Goal: Register for event/course

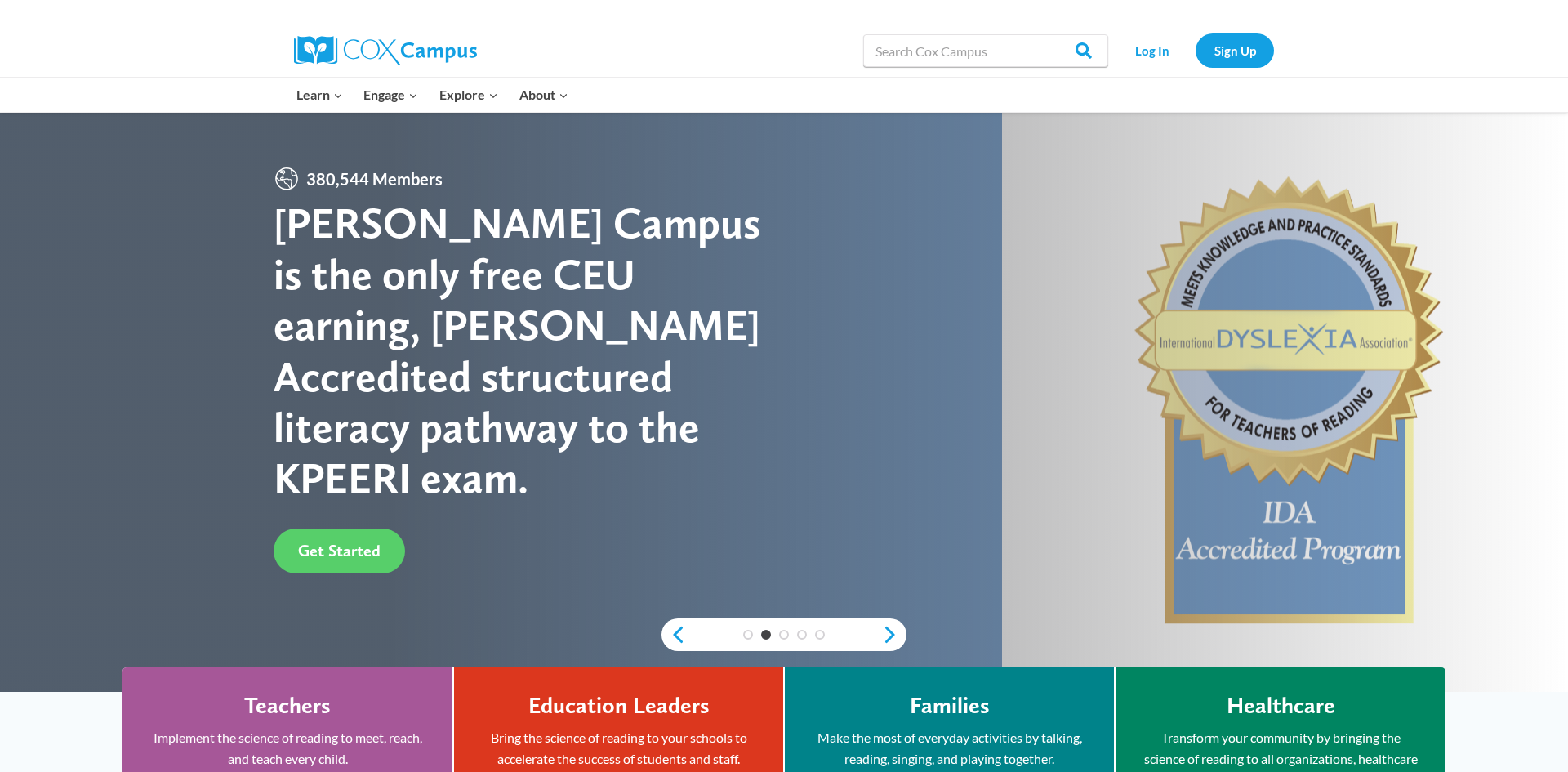
click at [215, 393] on div at bounding box center [784, 402] width 1568 height 579
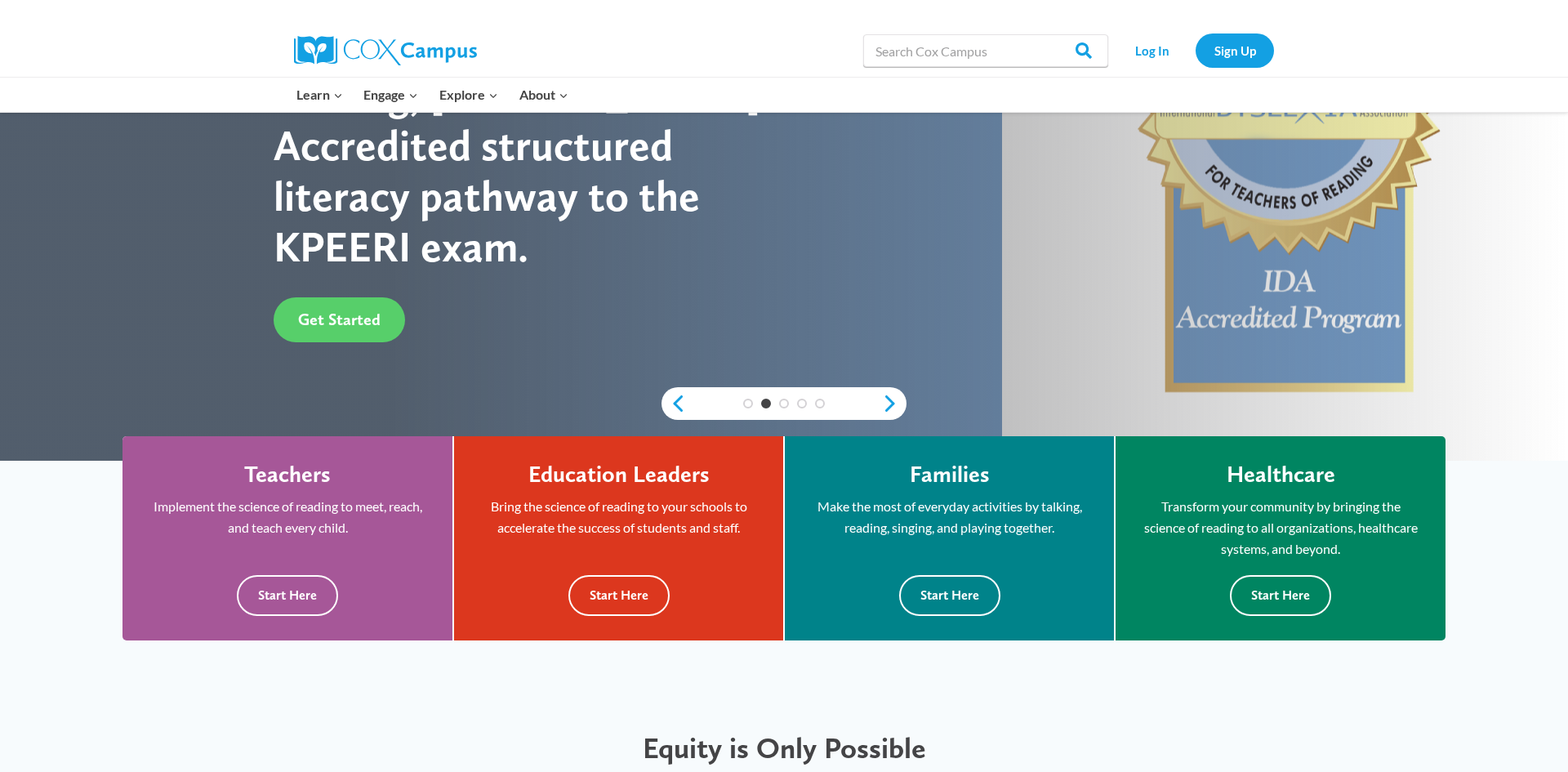
scroll to position [261, 0]
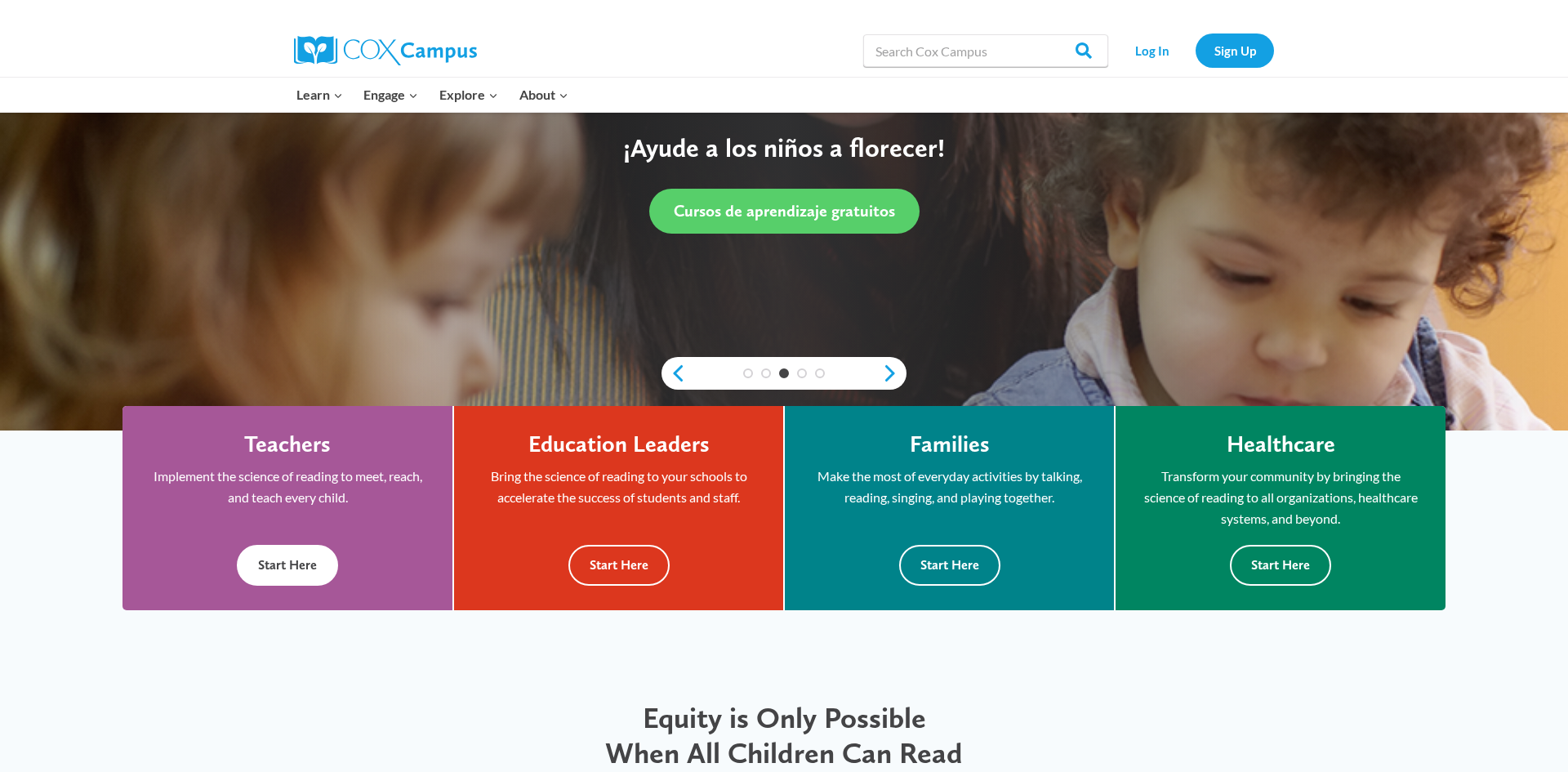
click at [282, 575] on button "Start Here" at bounding box center [287, 565] width 101 height 40
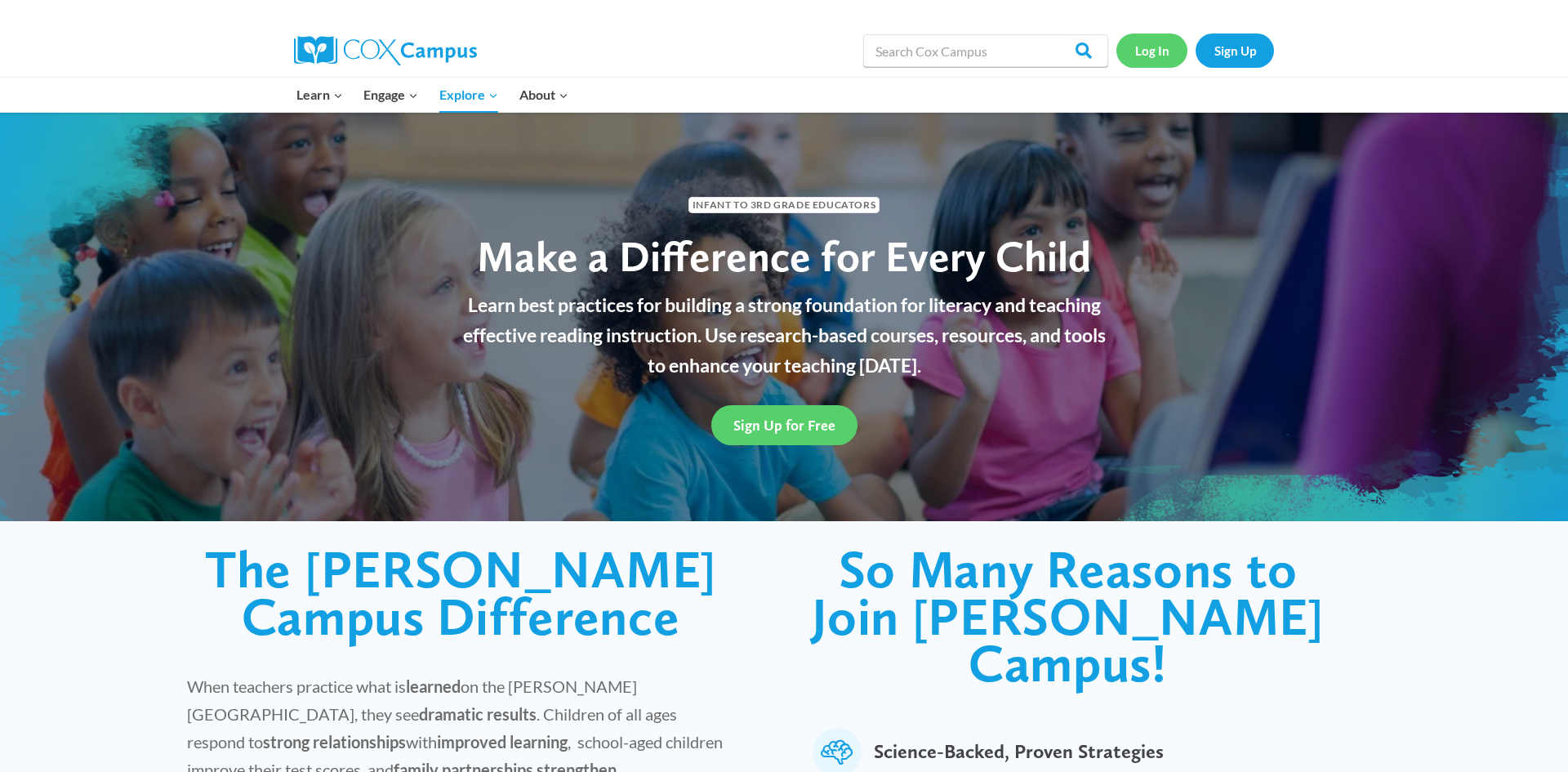
click at [1159, 45] on link "Log In" at bounding box center [1152, 50] width 71 height 34
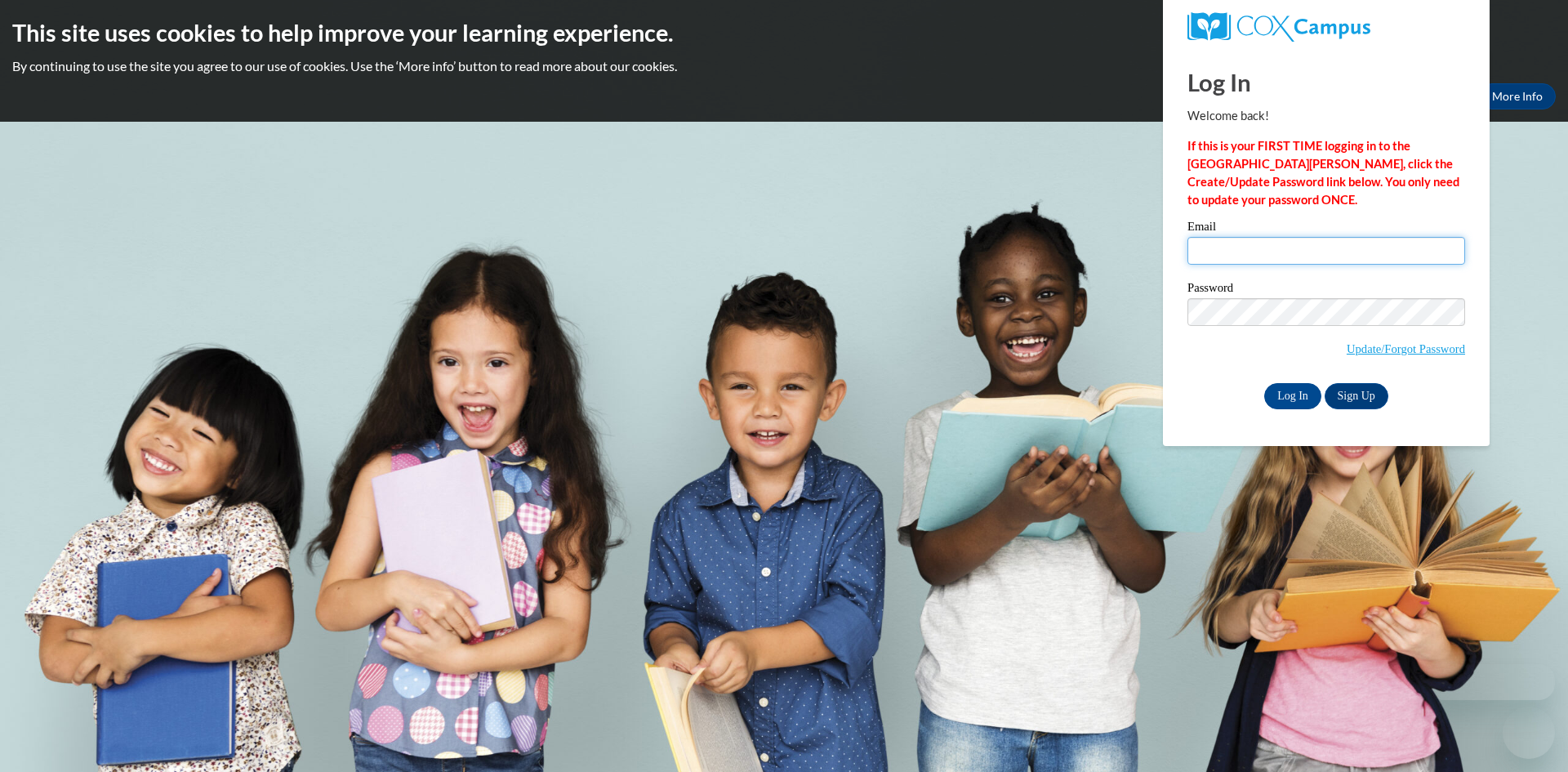
type input "georgiamorgan1974@gmail.com"
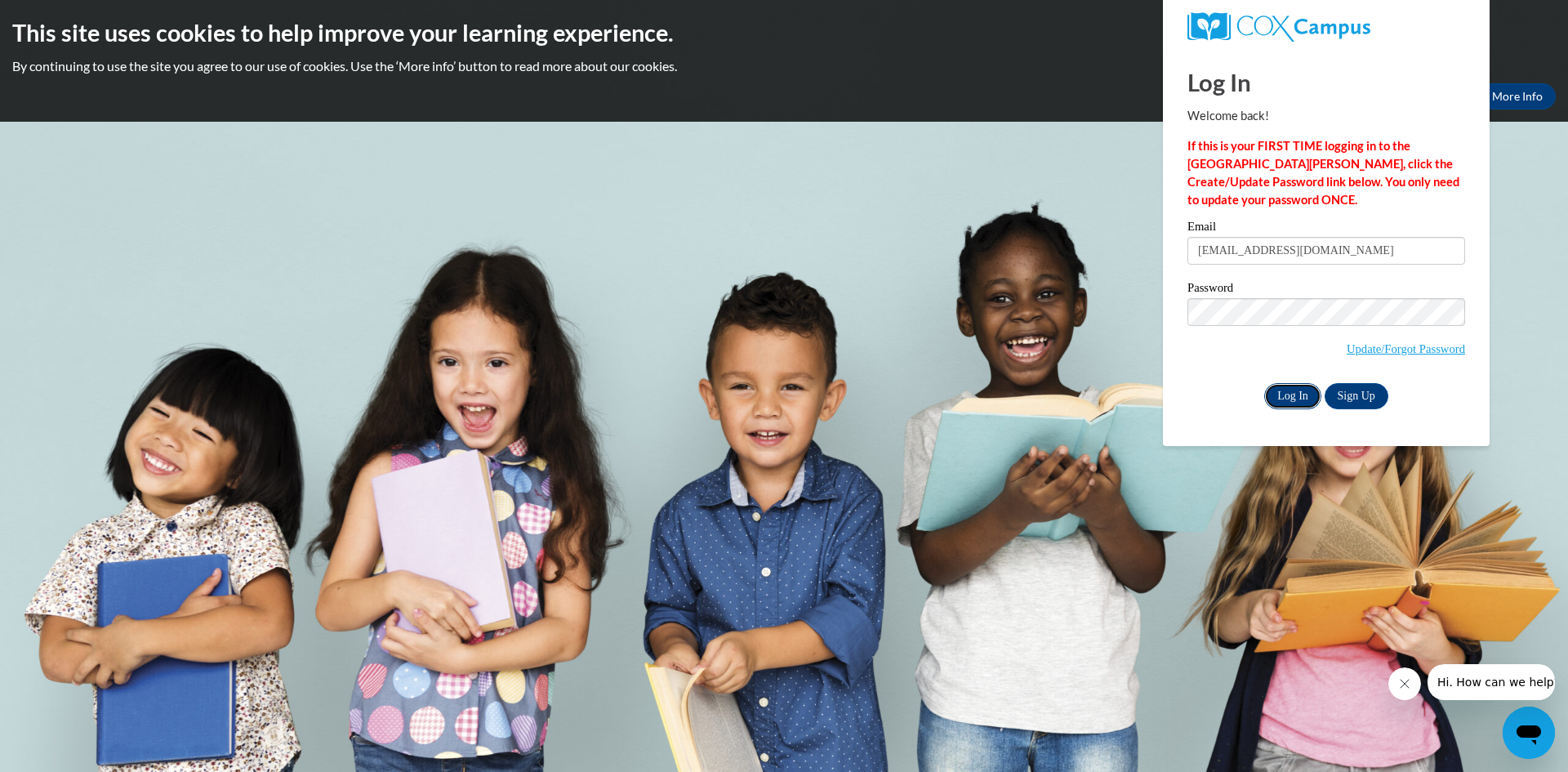
click at [1287, 395] on input "Log In" at bounding box center [1291, 395] width 57 height 26
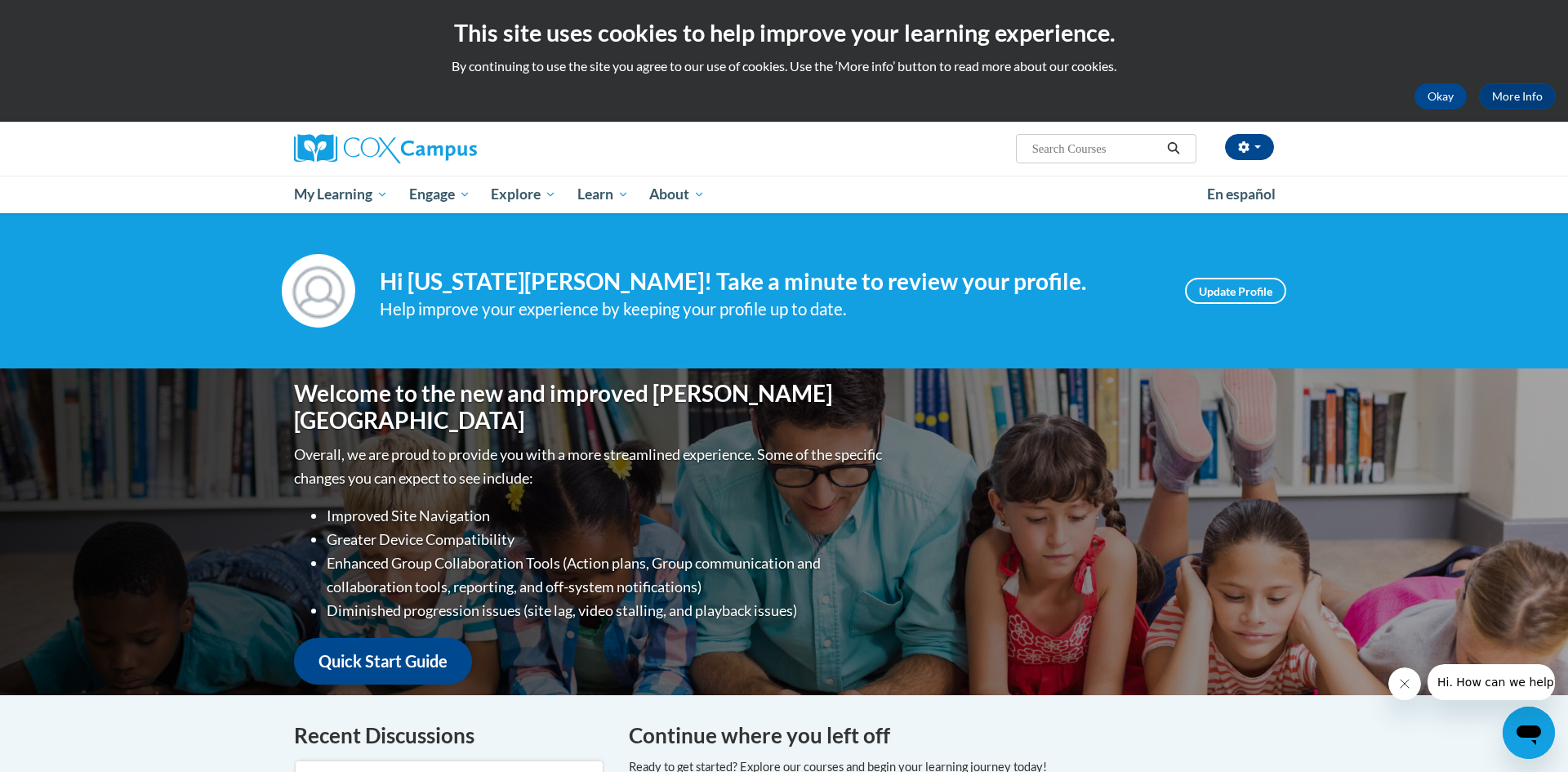
click at [1102, 478] on div "Welcome to the new and improved Cox Campus Overall, we are proud to provide you…" at bounding box center [784, 531] width 1028 height 327
click at [1210, 297] on link "Update Profile" at bounding box center [1235, 290] width 101 height 26
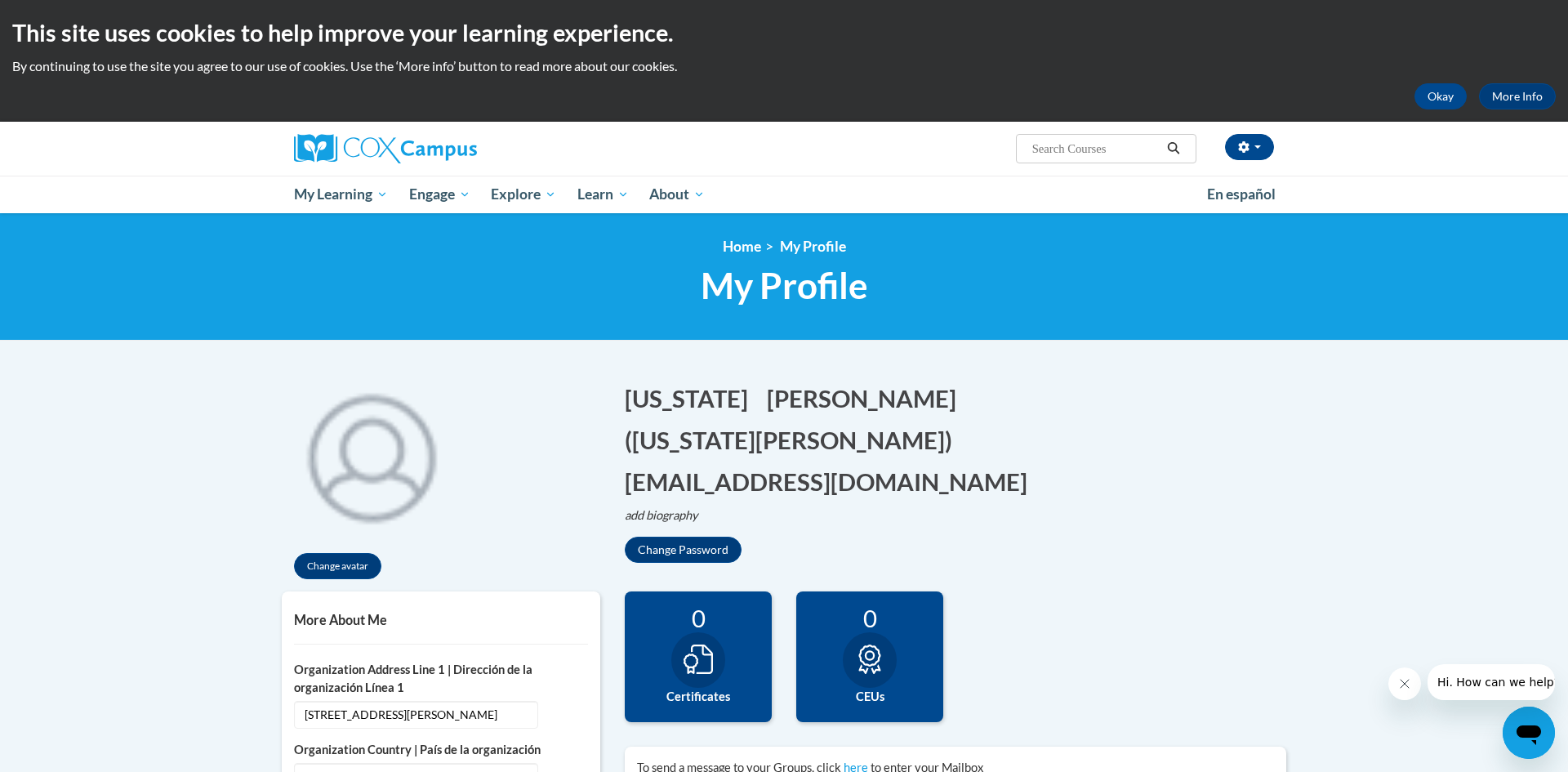
click at [1146, 483] on div "[US_STATE] Edit Screen Name [US_STATE] Save Morgan Edit Screen Name [PERSON_NAM…" at bounding box center [955, 472] width 661 height 181
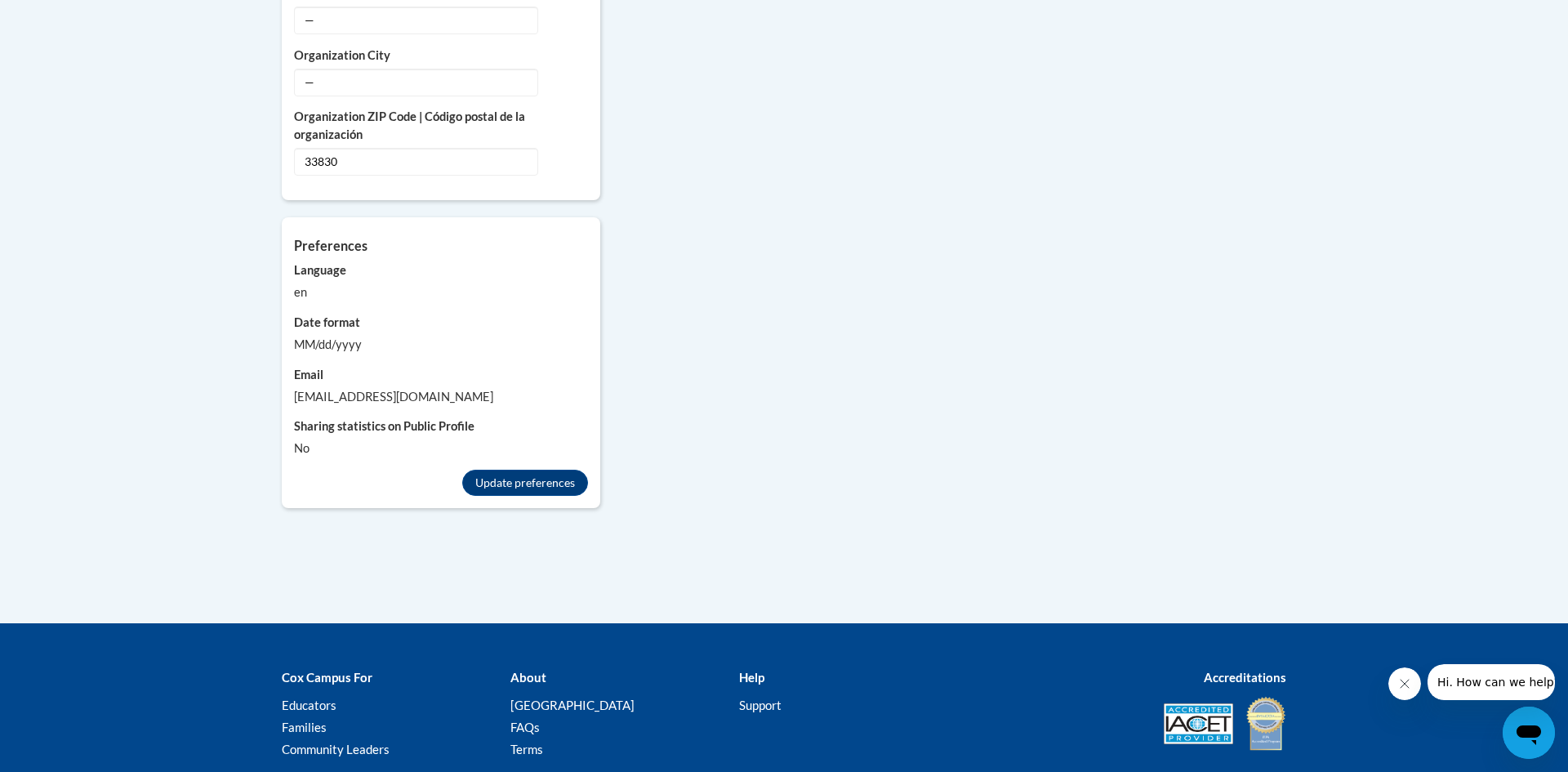
scroll to position [1437, 0]
click at [550, 472] on button "Update preferences" at bounding box center [525, 481] width 125 height 26
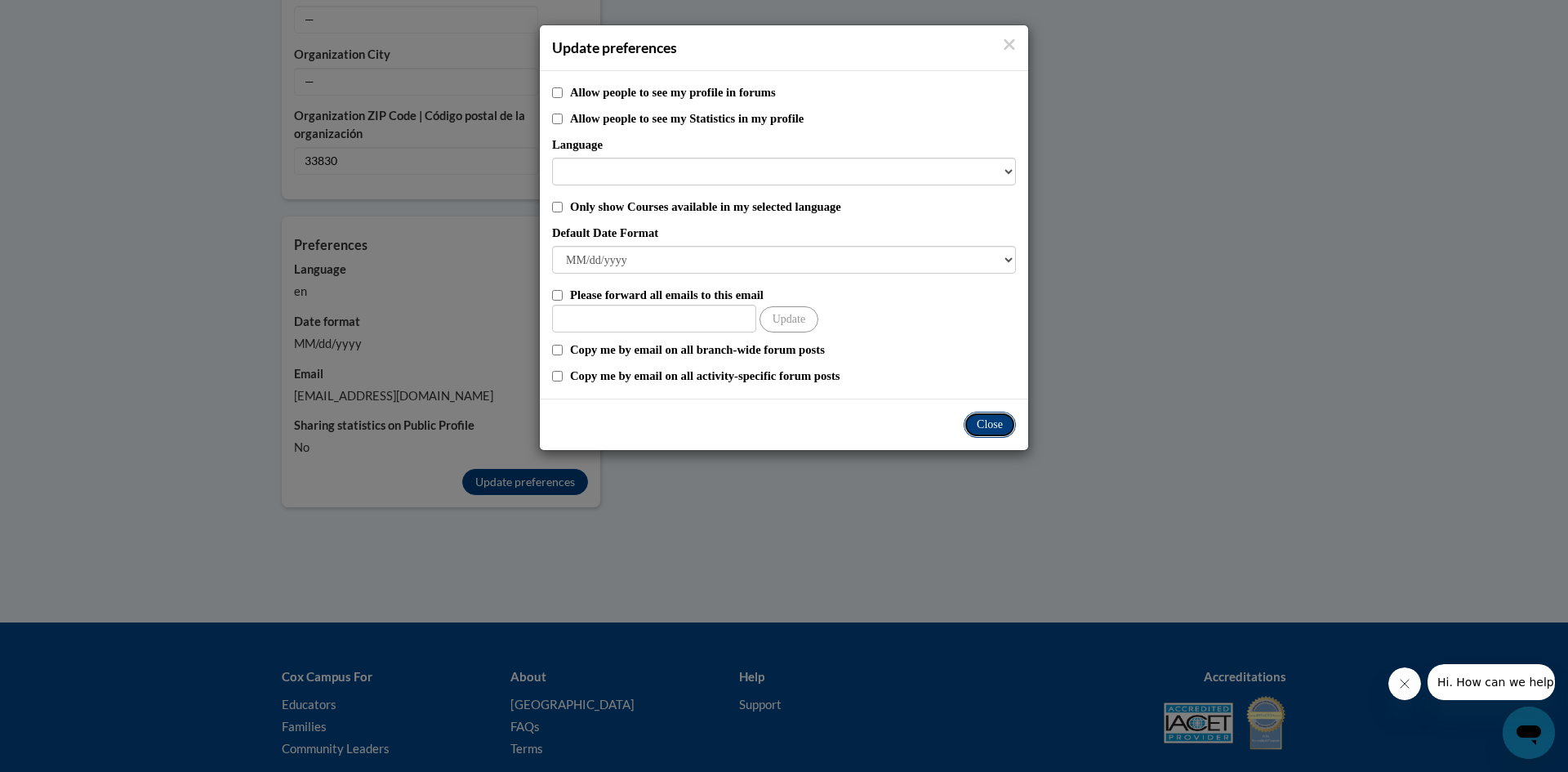
click at [993, 433] on button "Close" at bounding box center [990, 424] width 52 height 26
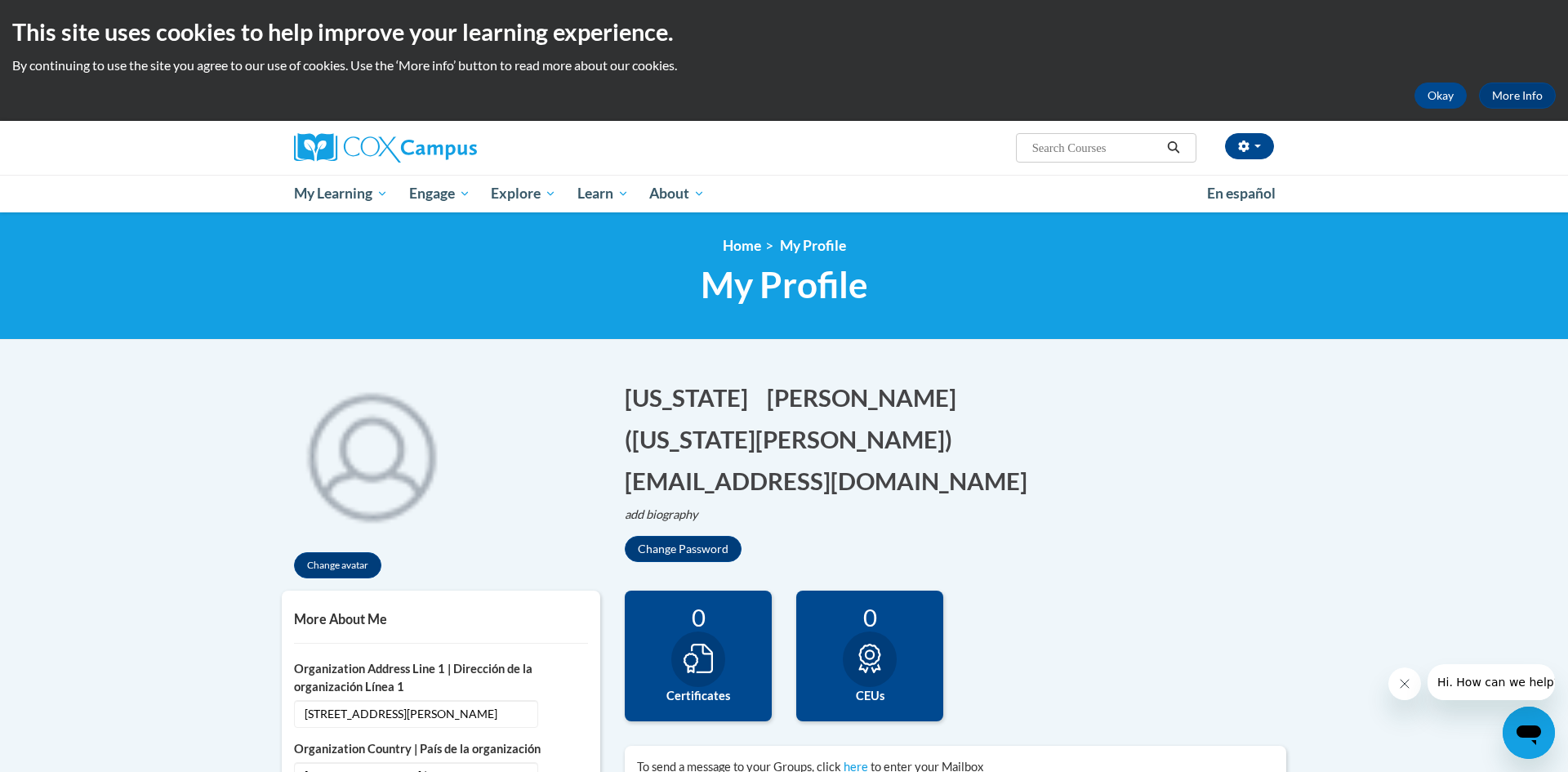
scroll to position [0, 0]
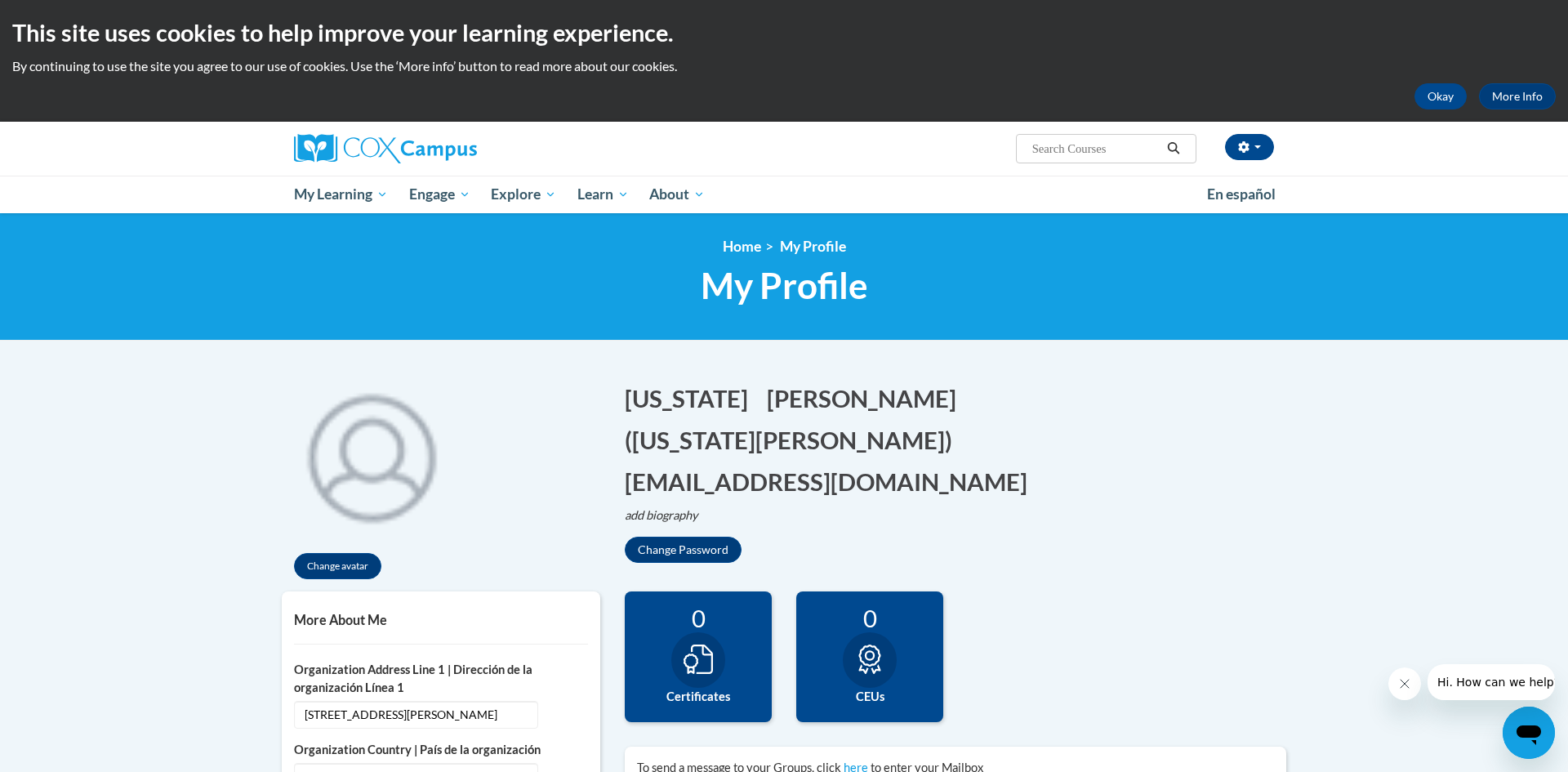
click at [692, 662] on icon at bounding box center [698, 658] width 29 height 29
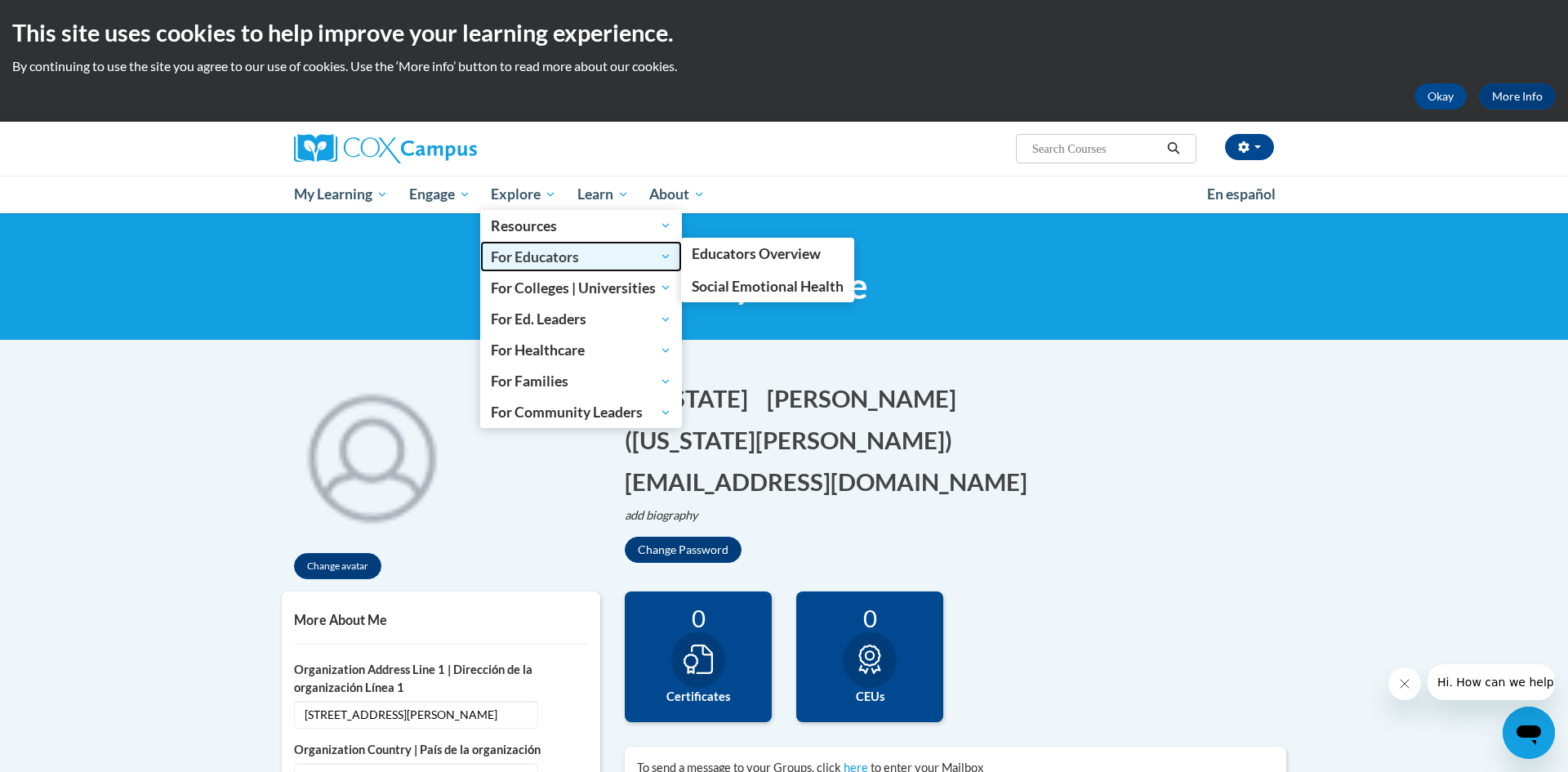
click at [540, 257] on span "For Educators" at bounding box center [580, 256] width 180 height 19
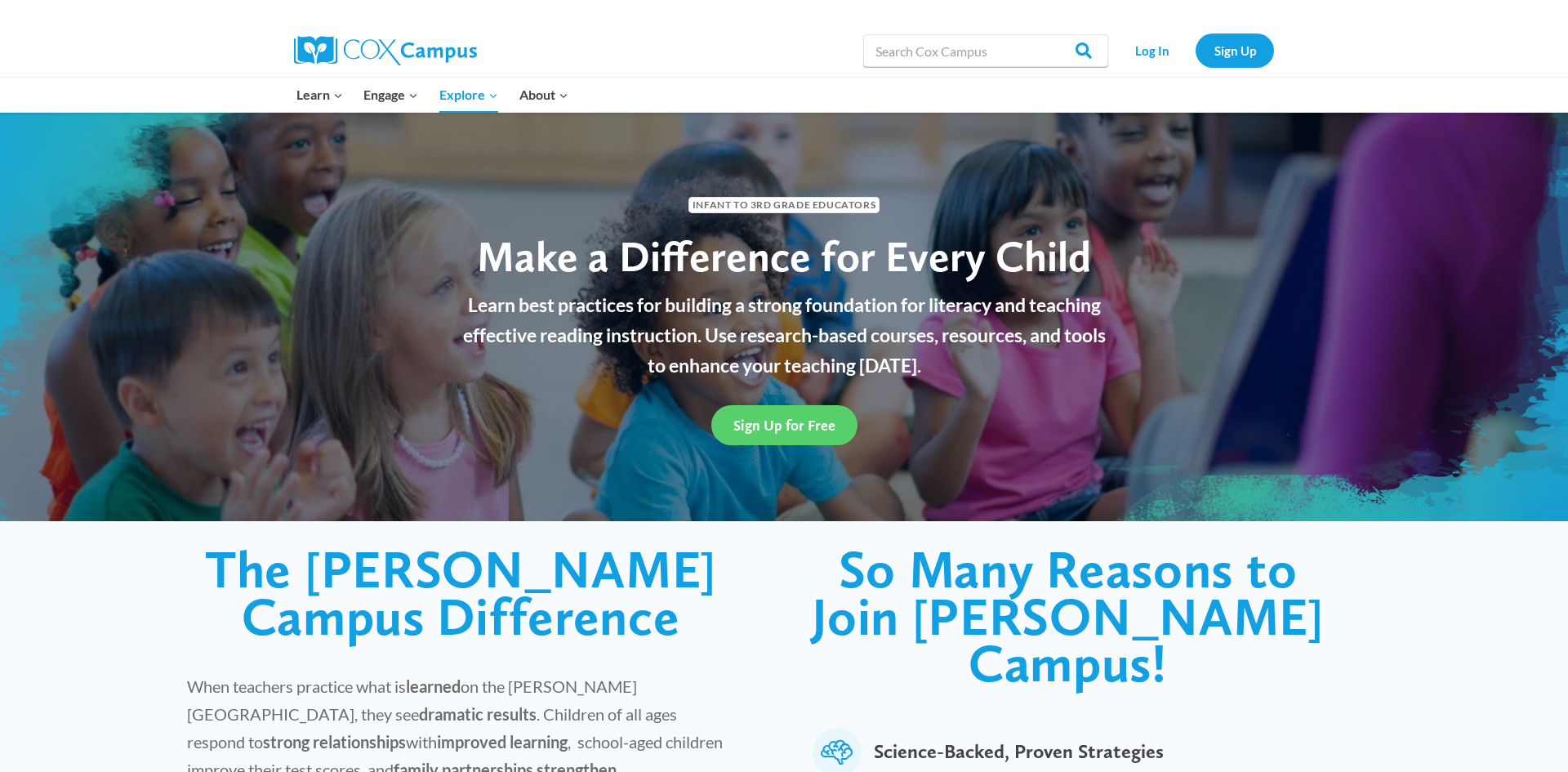
click at [389, 382] on div "Infant to 3rd Grade Educators Make a Difference for Every Child Learn best prac…" at bounding box center [784, 317] width 1568 height 409
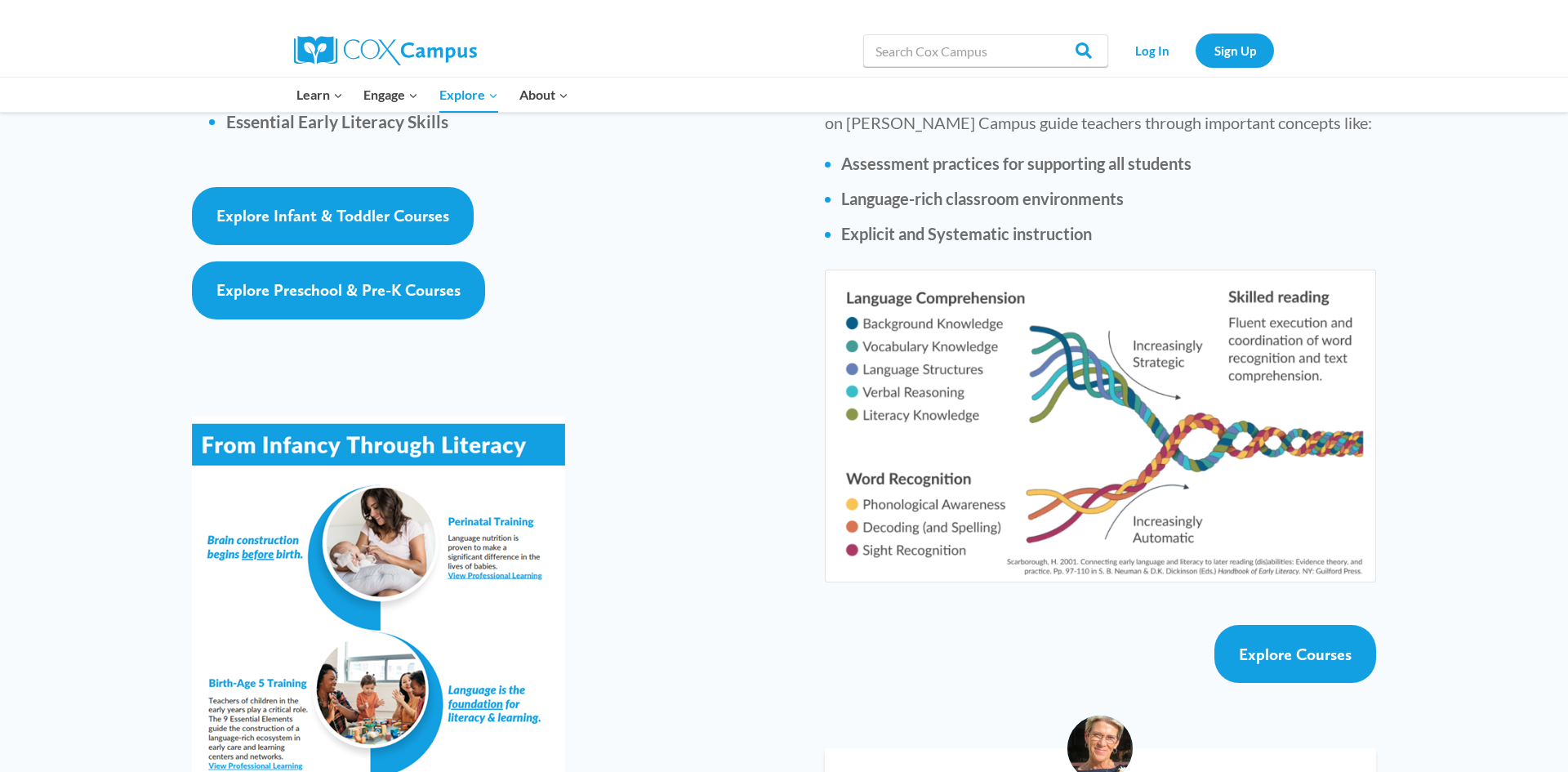
scroll to position [2580, 0]
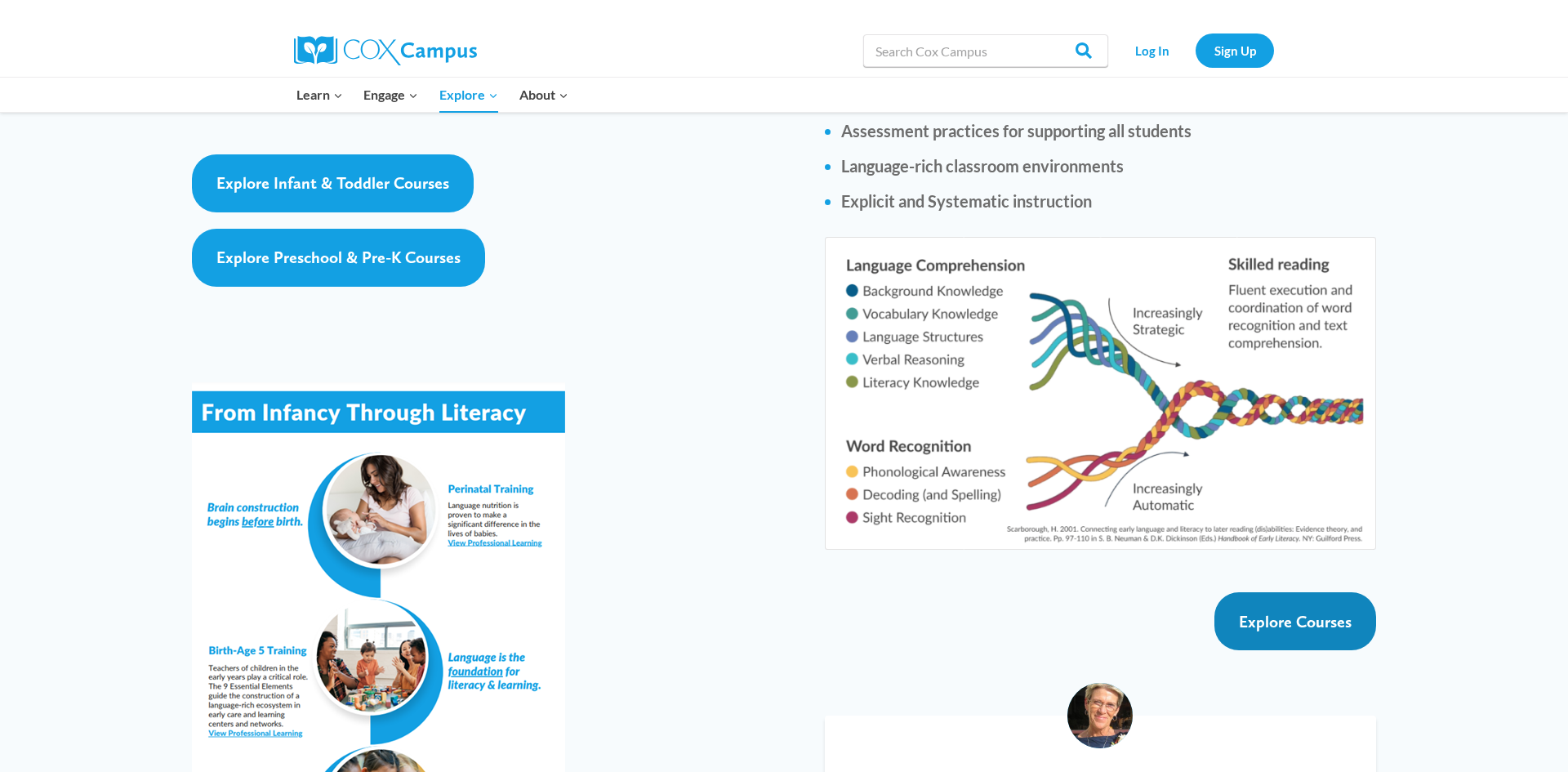
click at [1301, 612] on span "Explore Courses" at bounding box center [1294, 622] width 113 height 19
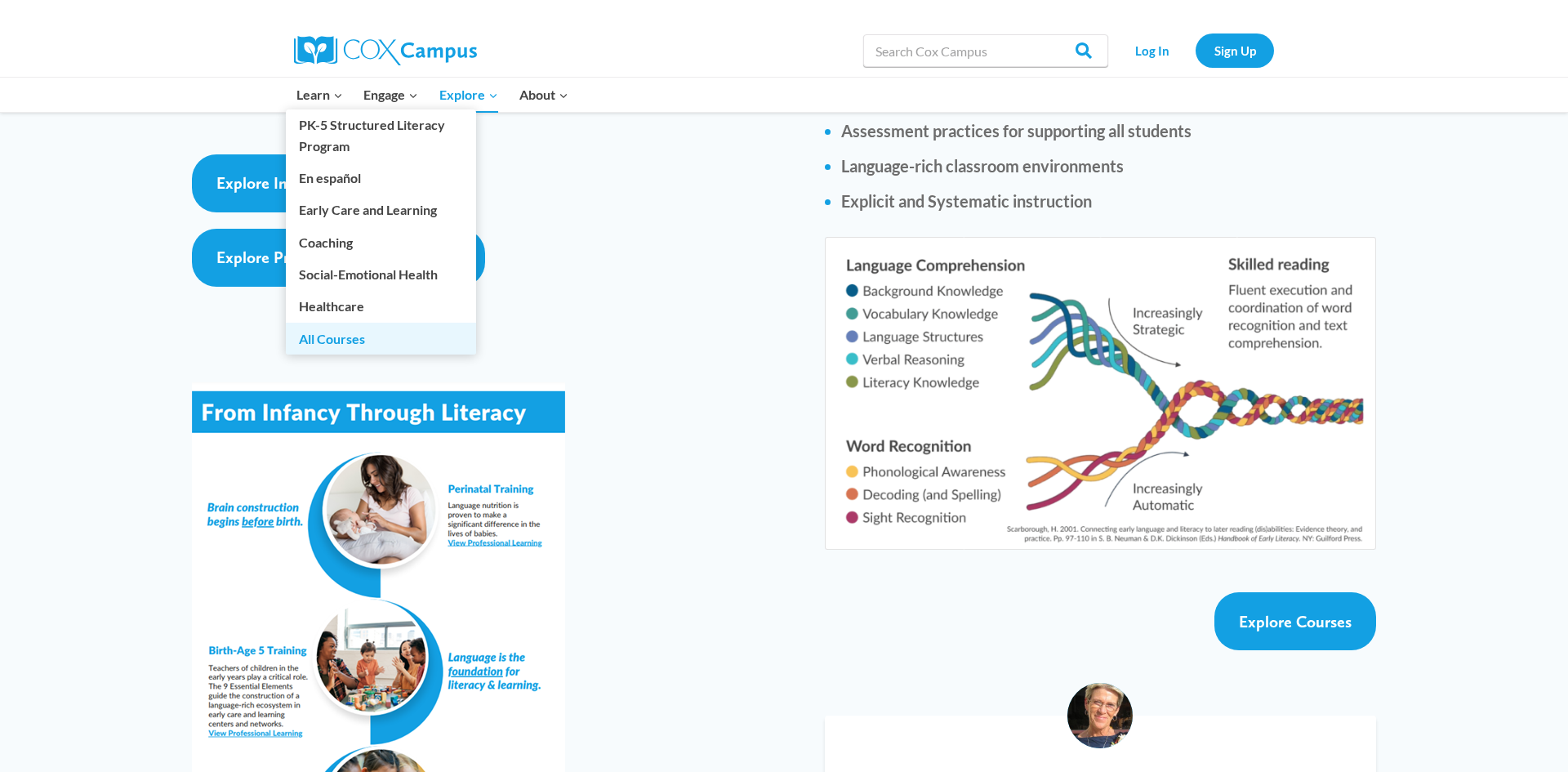
click at [329, 333] on link "All Courses" at bounding box center [381, 338] width 190 height 31
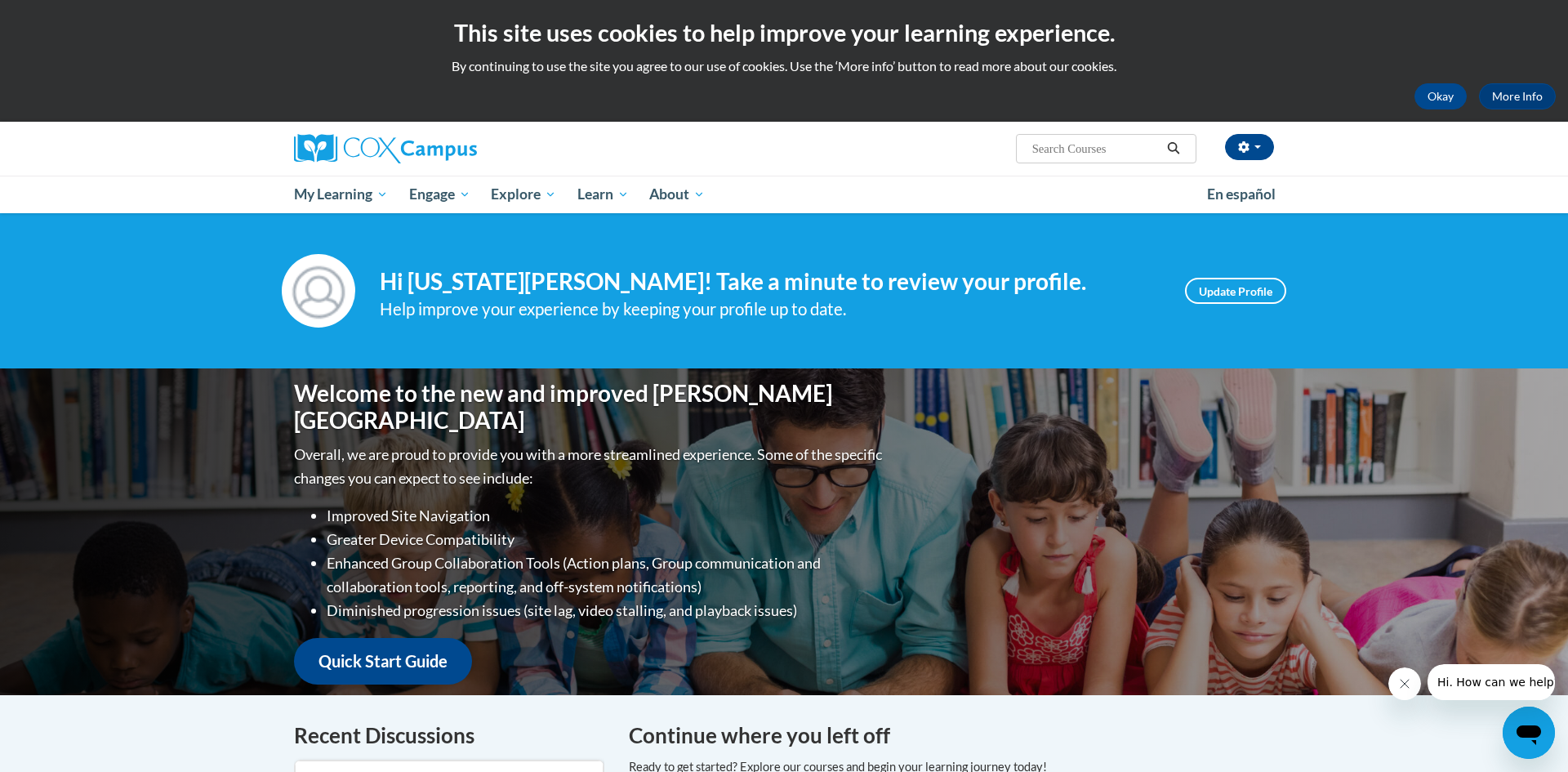
click at [152, 452] on div "Welcome to the new and improved [PERSON_NAME] Campus Overall, we are proud to p…" at bounding box center [784, 531] width 1568 height 327
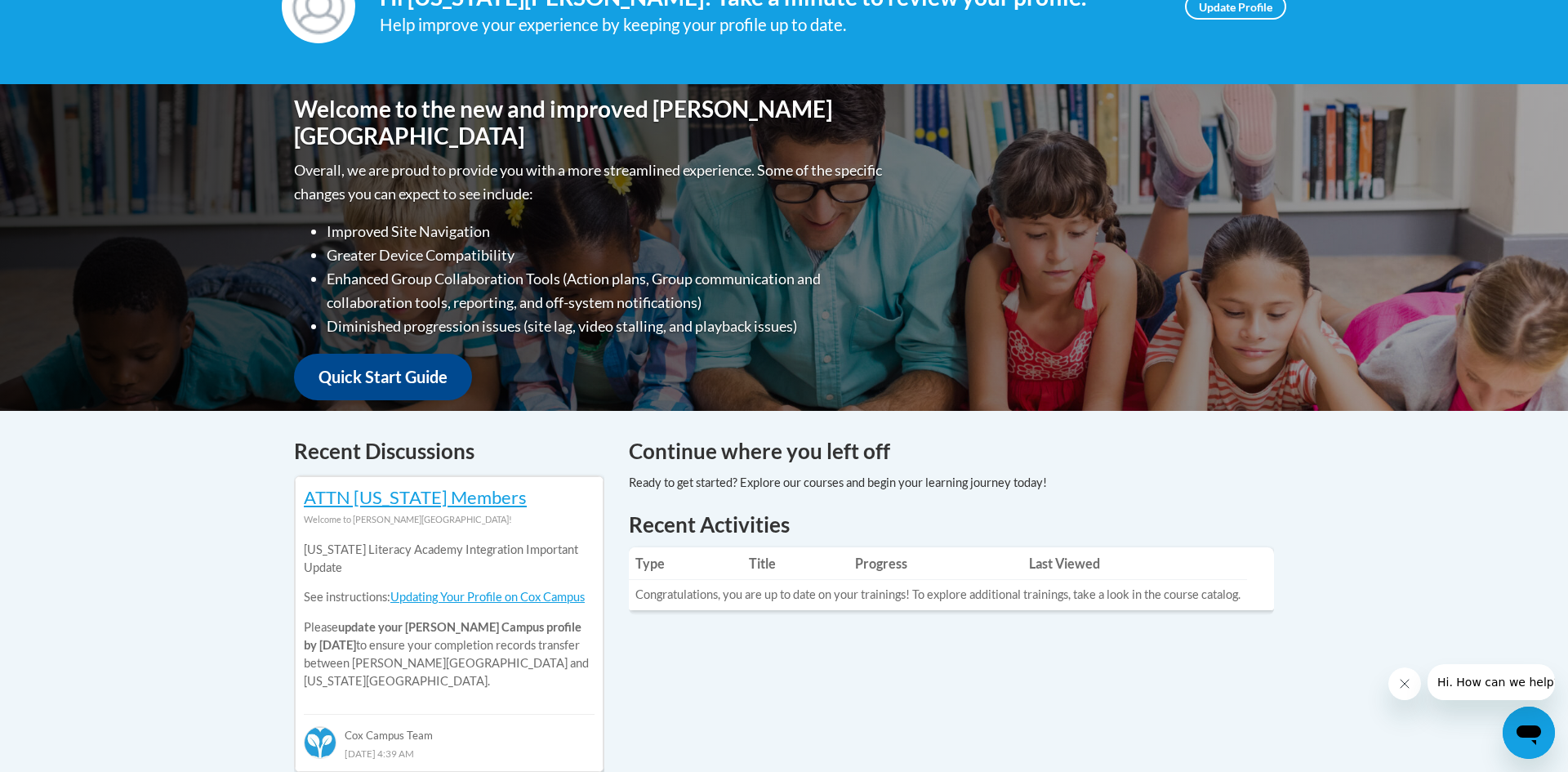
scroll to position [261, 0]
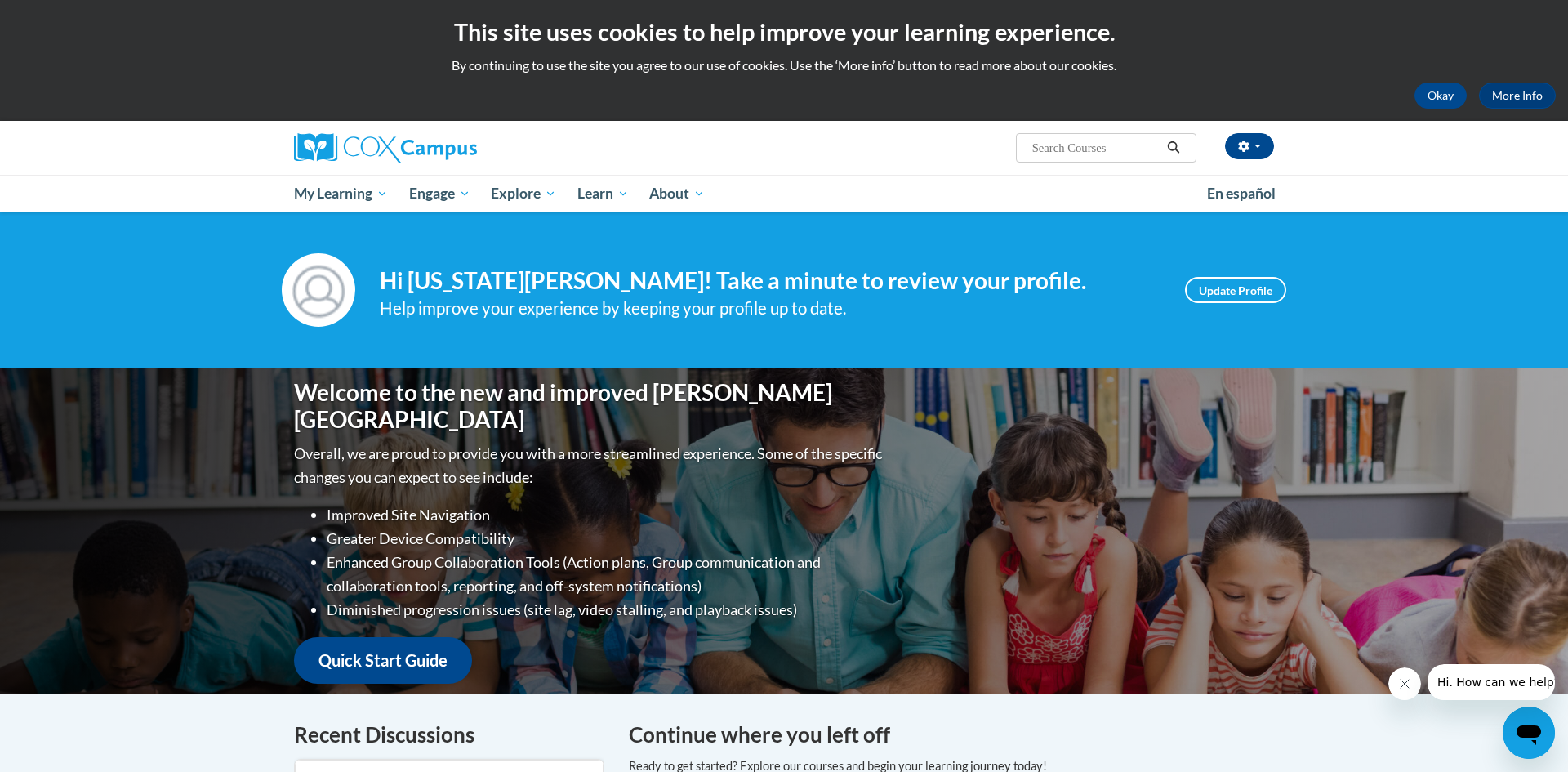
scroll to position [0, 0]
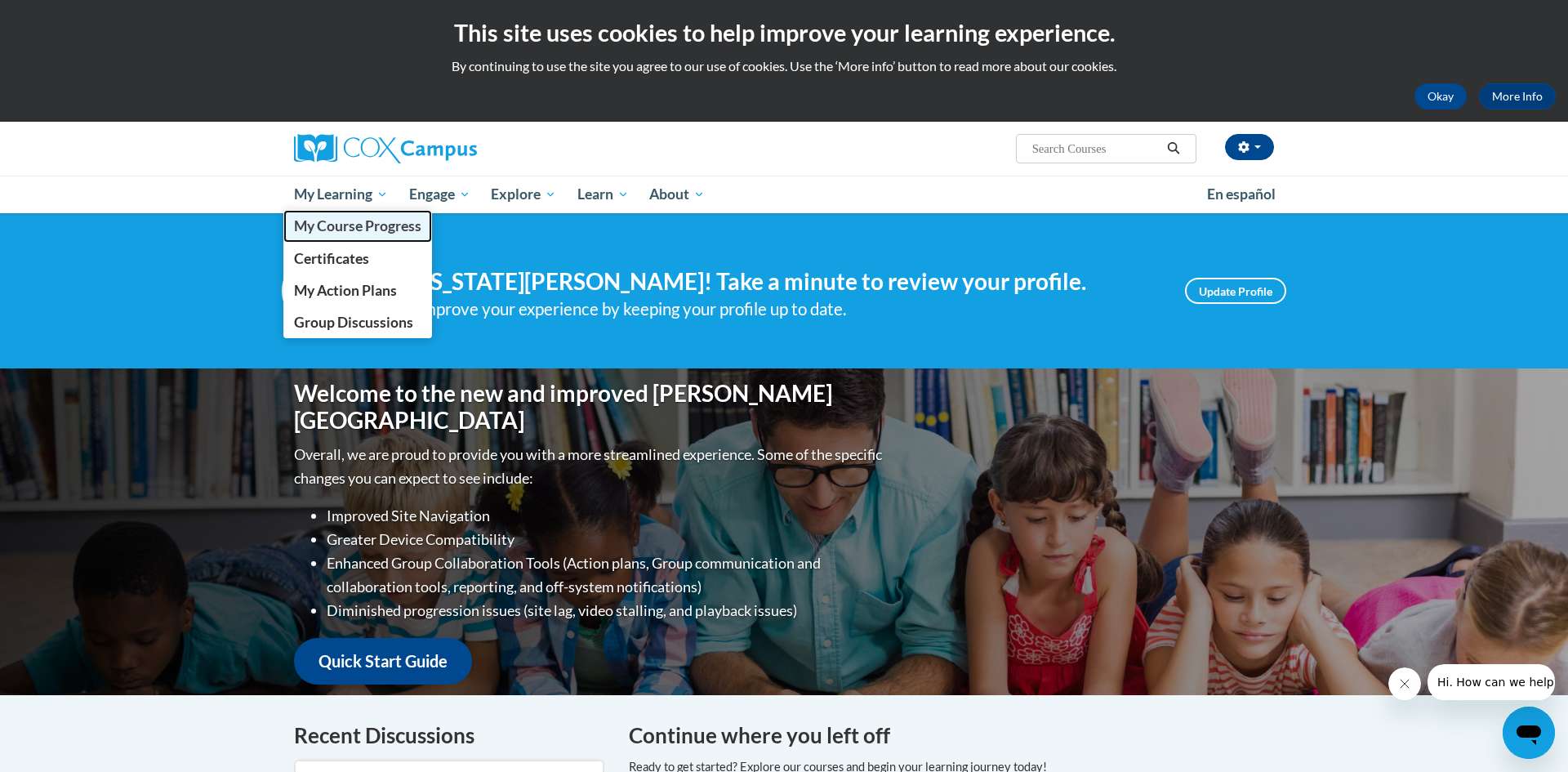
click at [334, 226] on span "My Course Progress" at bounding box center [358, 226] width 127 height 17
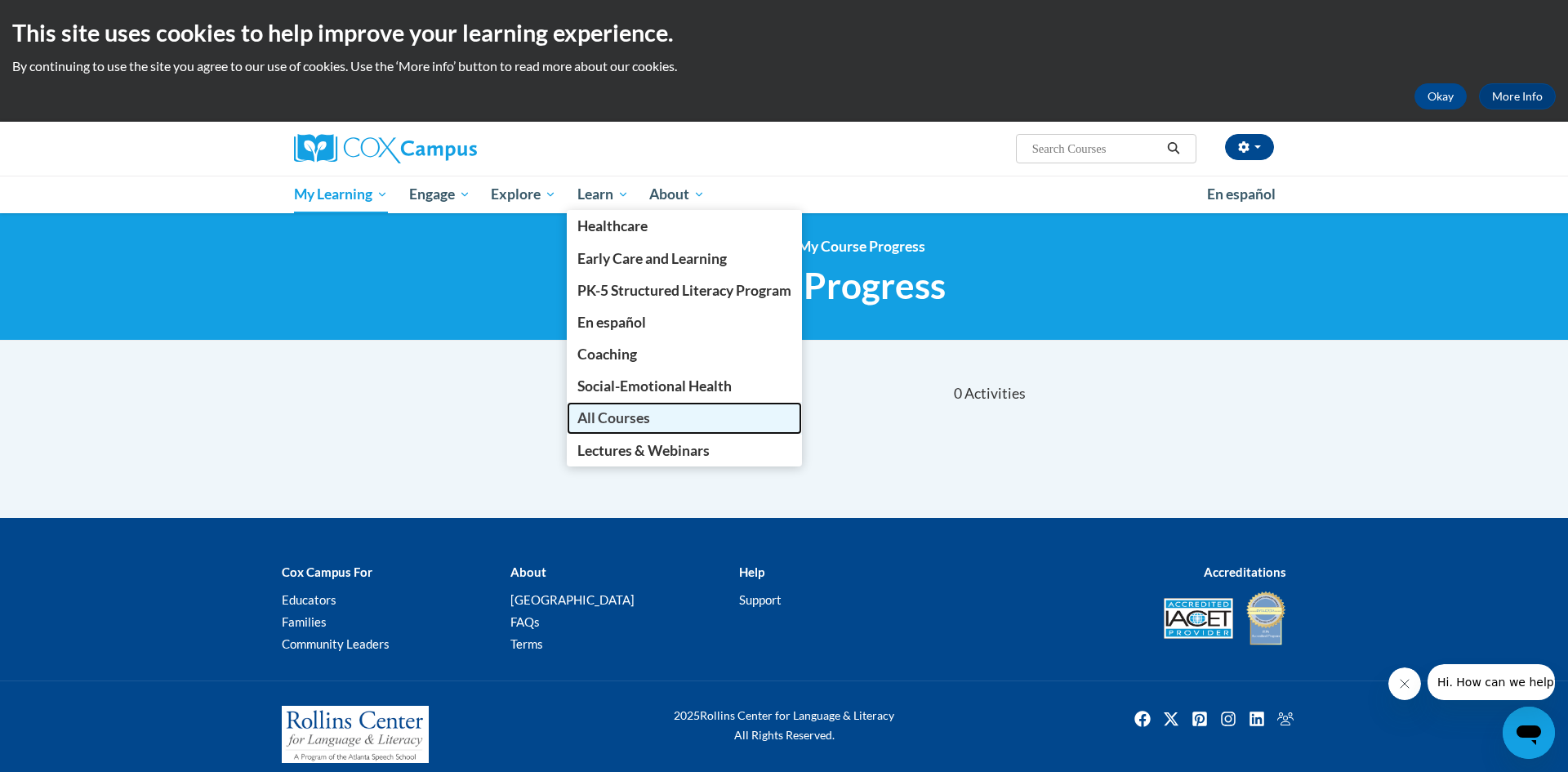
click at [622, 425] on span "All Courses" at bounding box center [613, 417] width 72 height 17
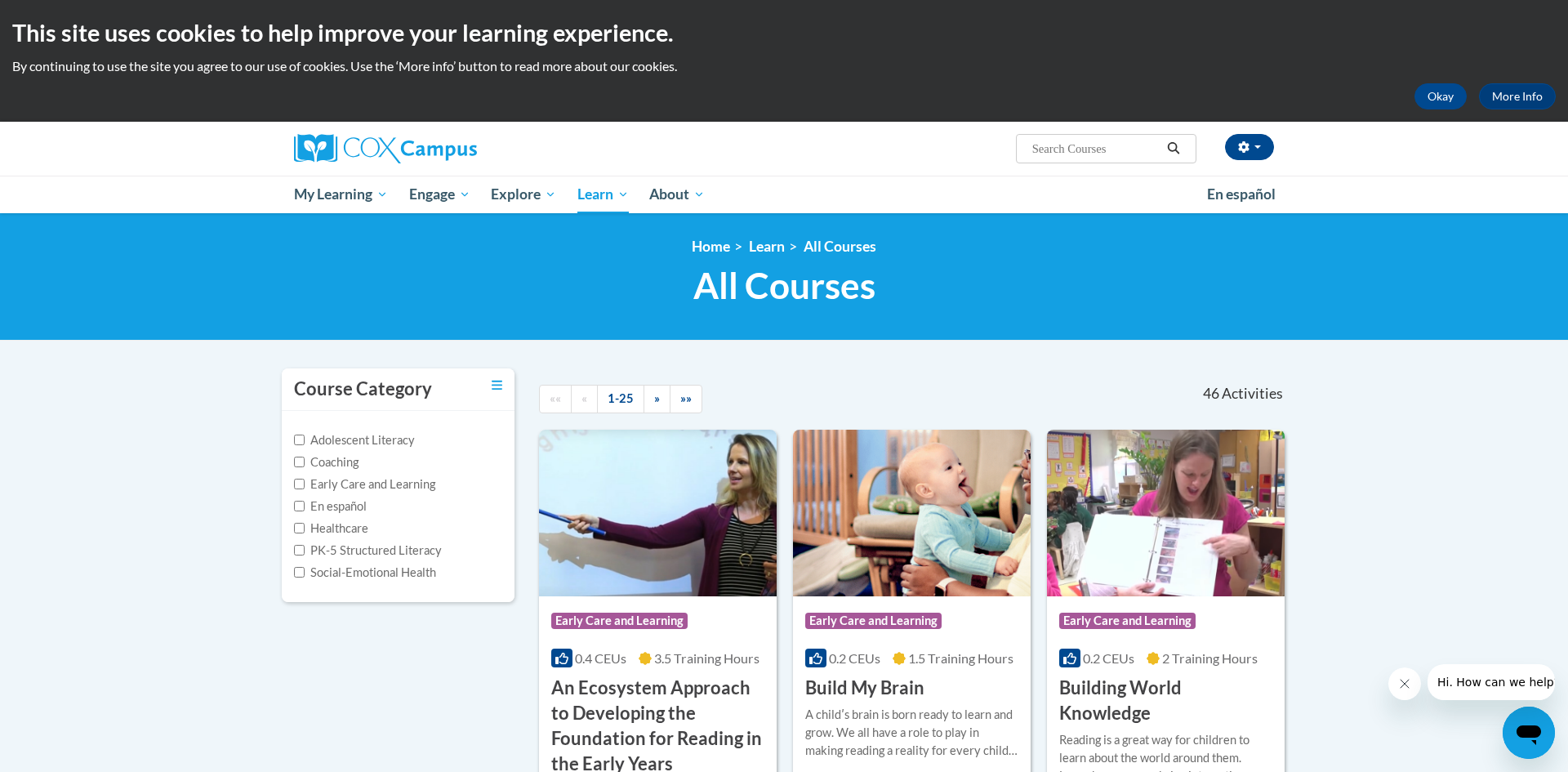
click at [300, 554] on input "PK-5 Structured Literacy" at bounding box center [299, 549] width 11 height 11
checkbox input "true"
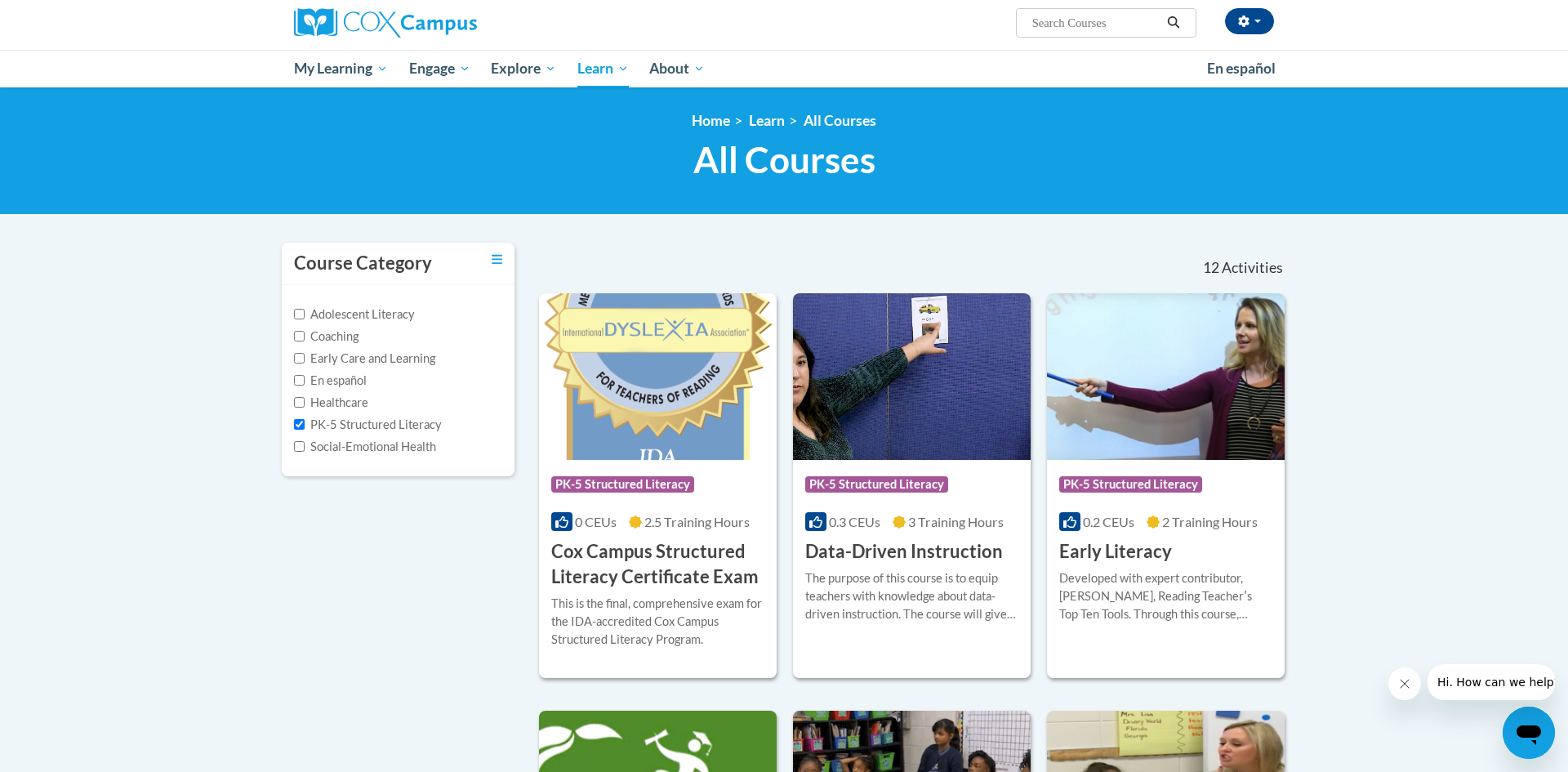
scroll to position [82, 0]
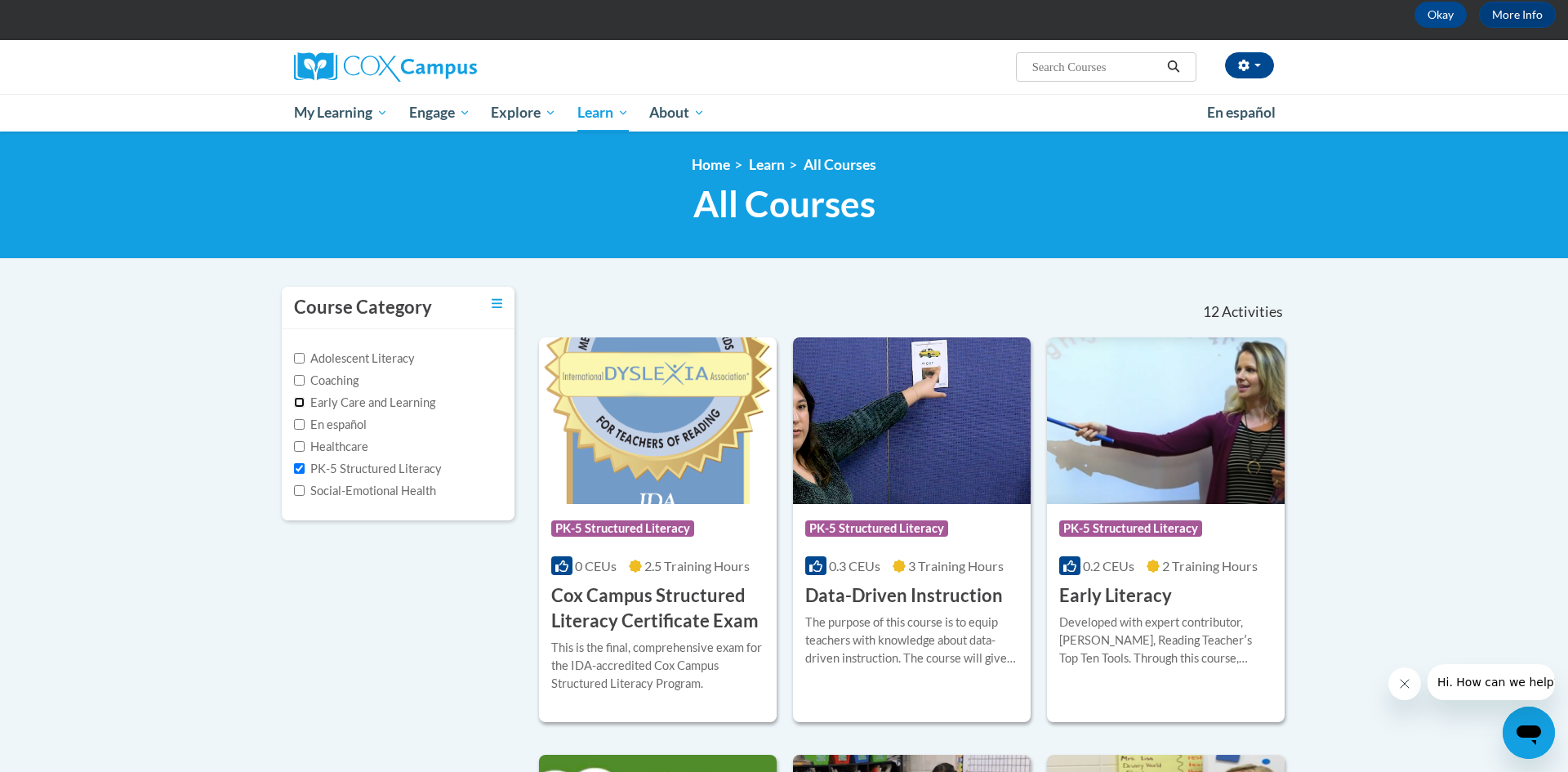
click at [301, 405] on input "Early Care and Learning" at bounding box center [299, 402] width 11 height 11
checkbox input "true"
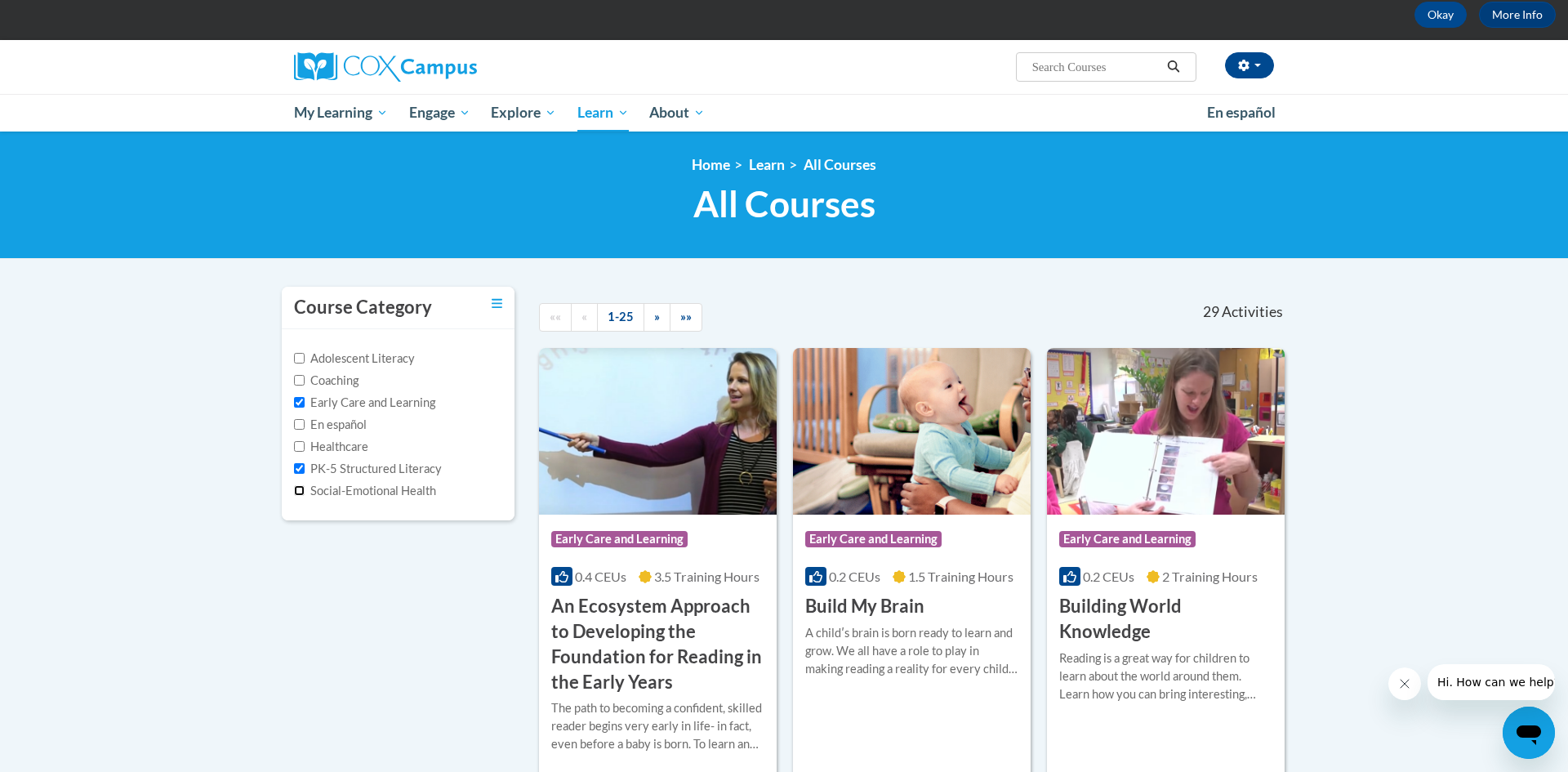
click at [300, 492] on input "Social-Emotional Health" at bounding box center [299, 490] width 11 height 11
checkbox input "true"
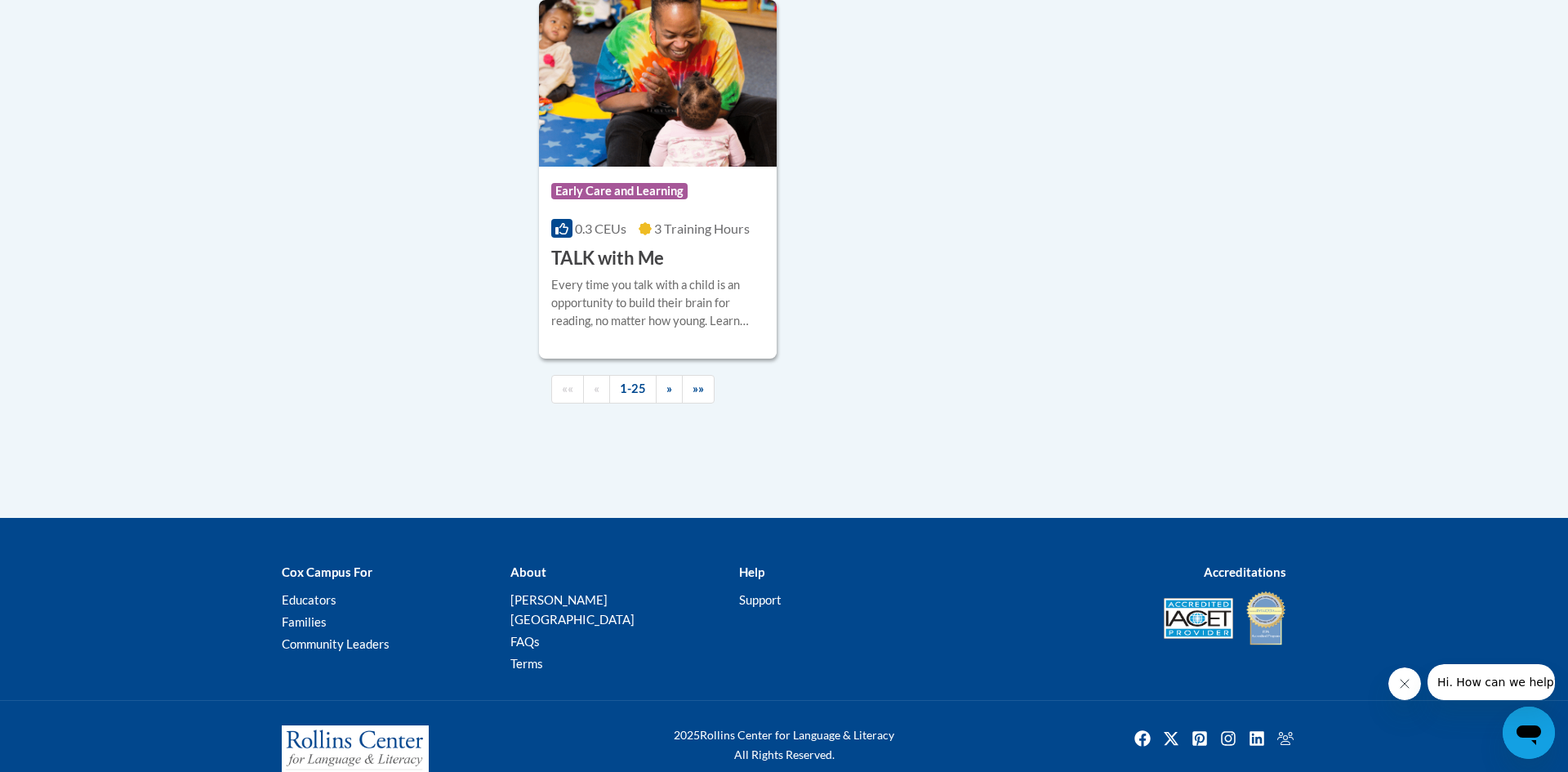
scroll to position [3838, 0]
